Goal: Entertainment & Leisure: Consume media (video, audio)

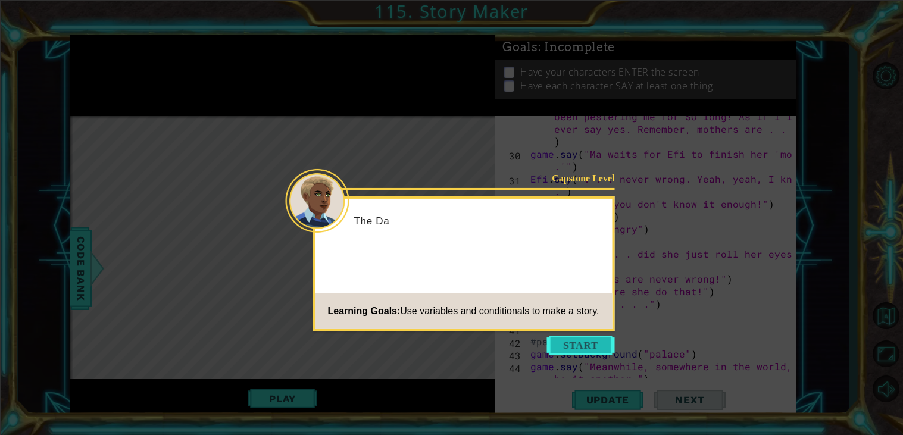
click at [582, 345] on button "Start" at bounding box center [581, 345] width 68 height 19
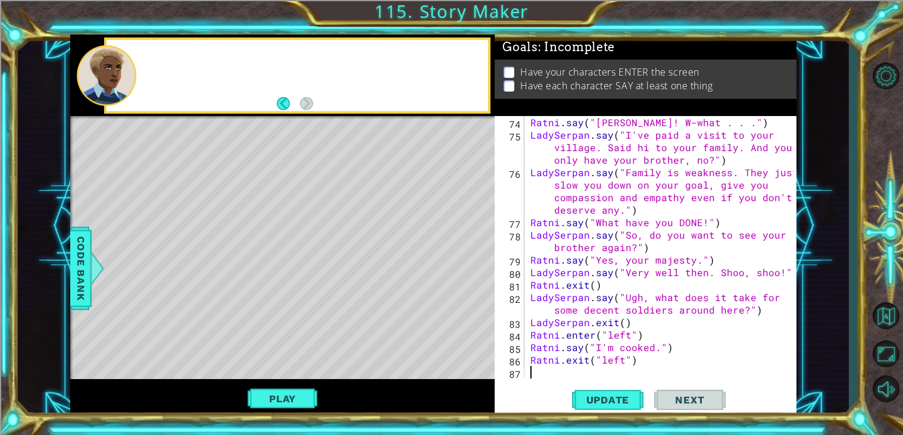
scroll to position [1224, 0]
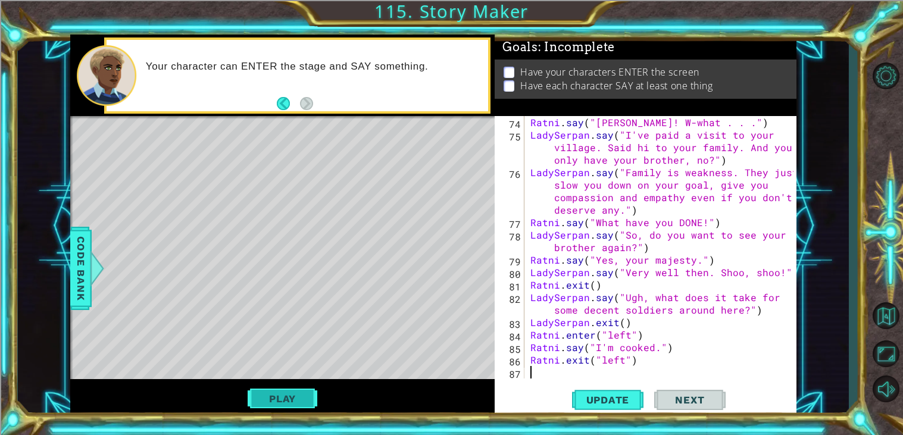
click at [289, 396] on button "Play" at bounding box center [283, 398] width 70 height 23
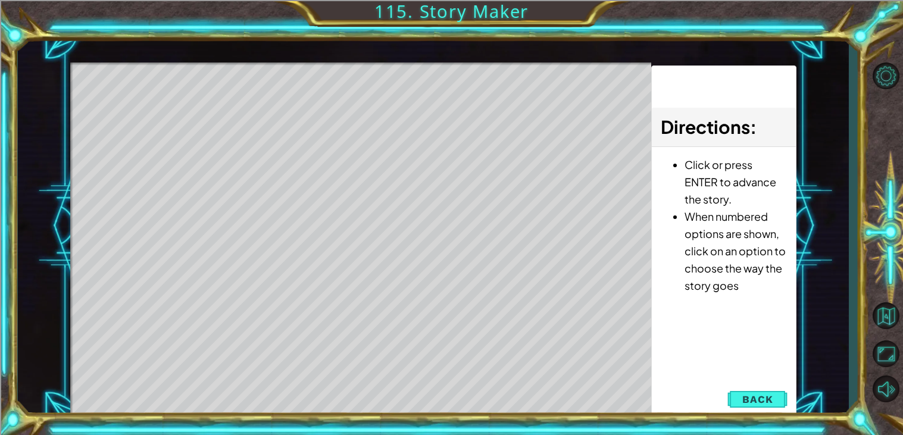
click at [414, 234] on div "Level Map" at bounding box center [345, 237] width 550 height 350
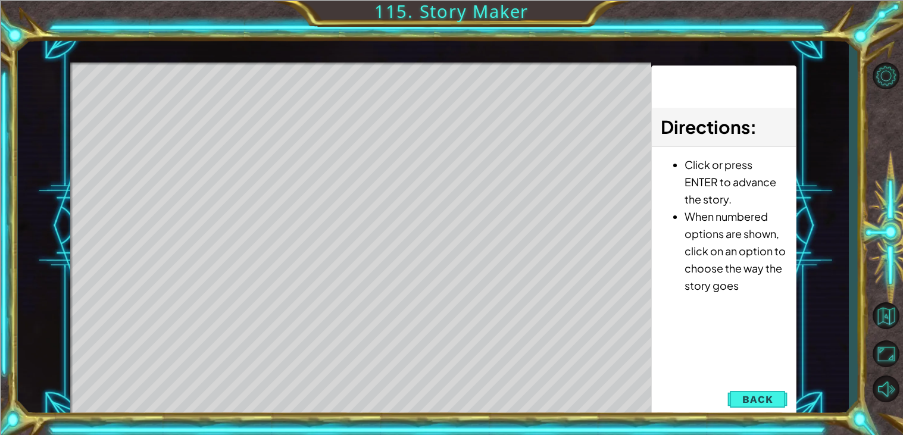
click at [414, 234] on div "Level Map" at bounding box center [345, 237] width 550 height 350
click at [391, 212] on div "Level Map" at bounding box center [345, 237] width 550 height 350
click at [390, 214] on div "Level Map" at bounding box center [345, 237] width 550 height 350
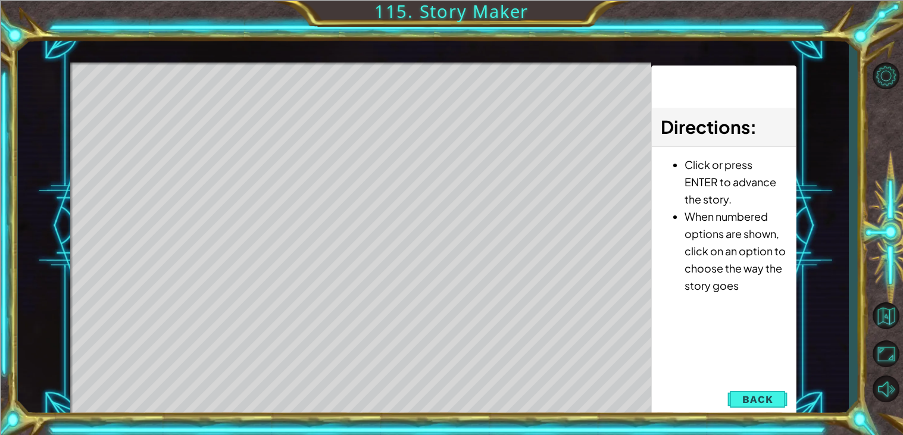
click at [705, 182] on li "Click or press ENTER to advance the story." at bounding box center [735, 182] width 102 height 52
click at [443, 246] on div "Level Map" at bounding box center [345, 237] width 550 height 350
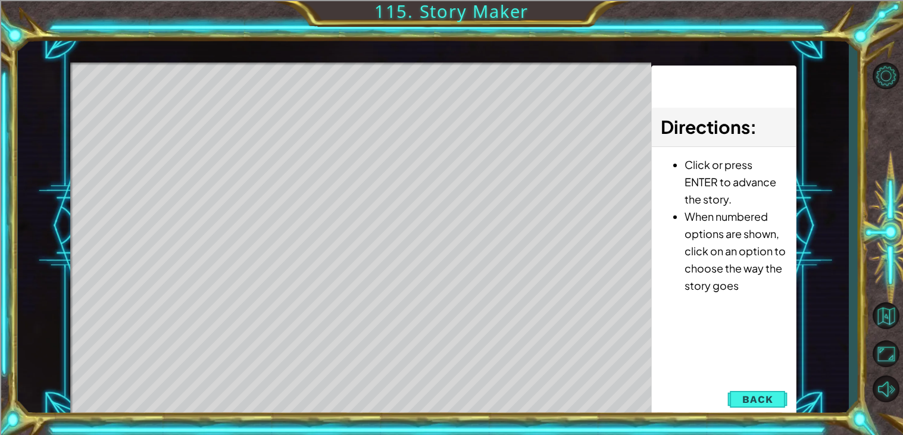
click at [443, 246] on div "Level Map" at bounding box center [345, 237] width 550 height 350
